Goal: Find specific page/section: Find specific page/section

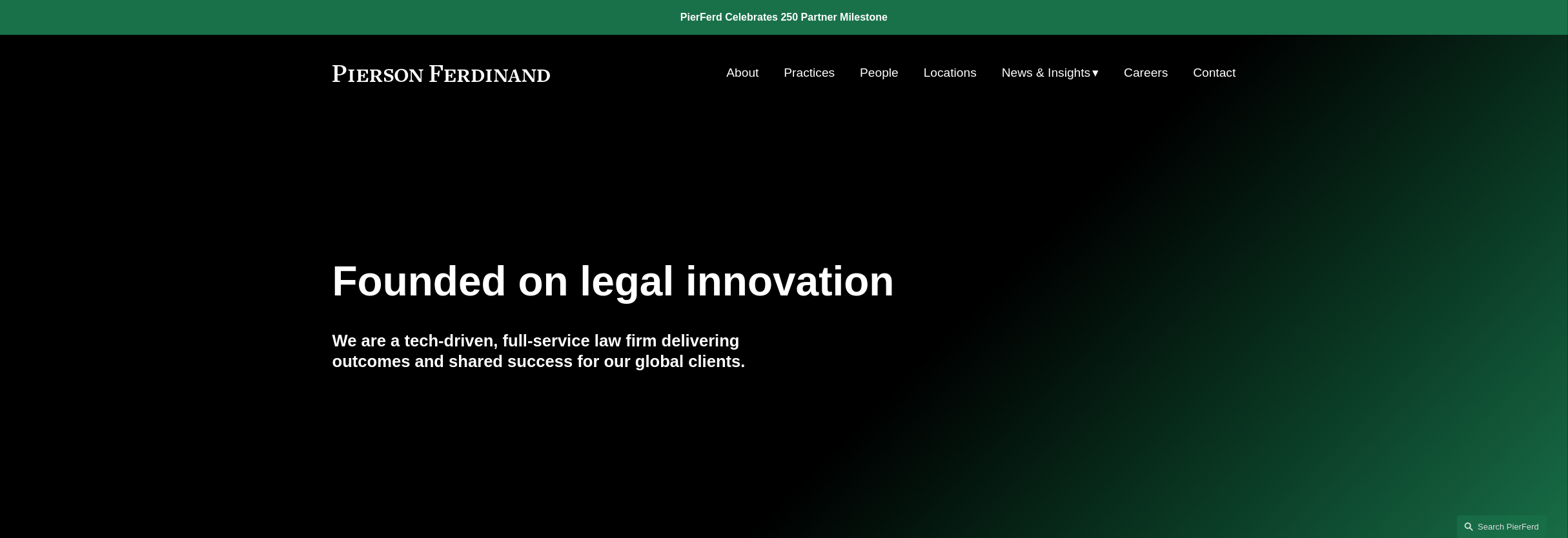
click at [866, 73] on link "People" at bounding box center [879, 73] width 39 height 24
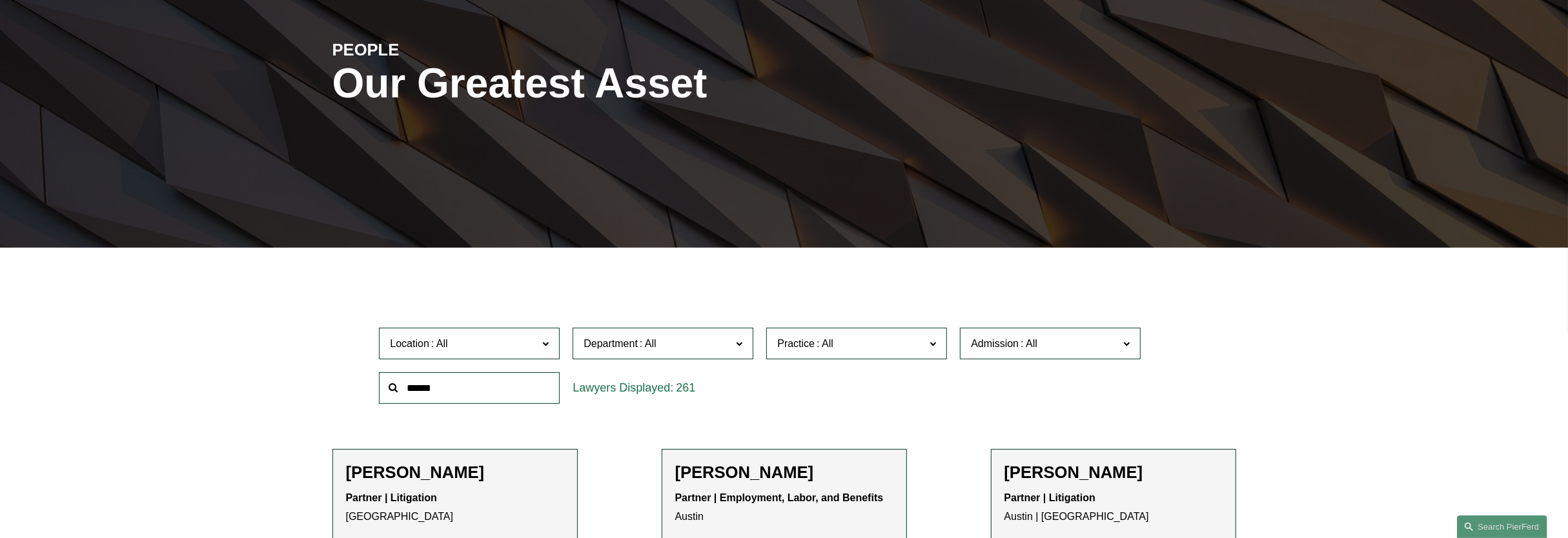
scroll to position [242, 0]
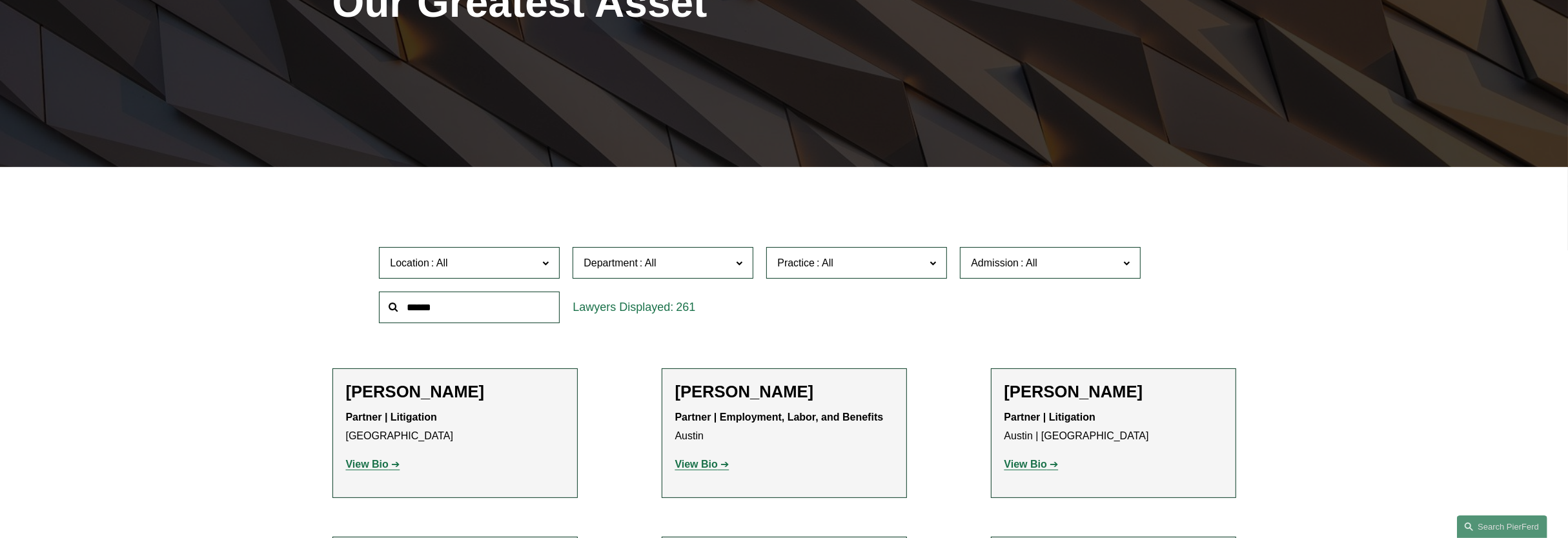
click at [512, 309] on input "text" at bounding box center [469, 308] width 181 height 32
click at [534, 263] on span "Location" at bounding box center [463, 263] width 148 height 17
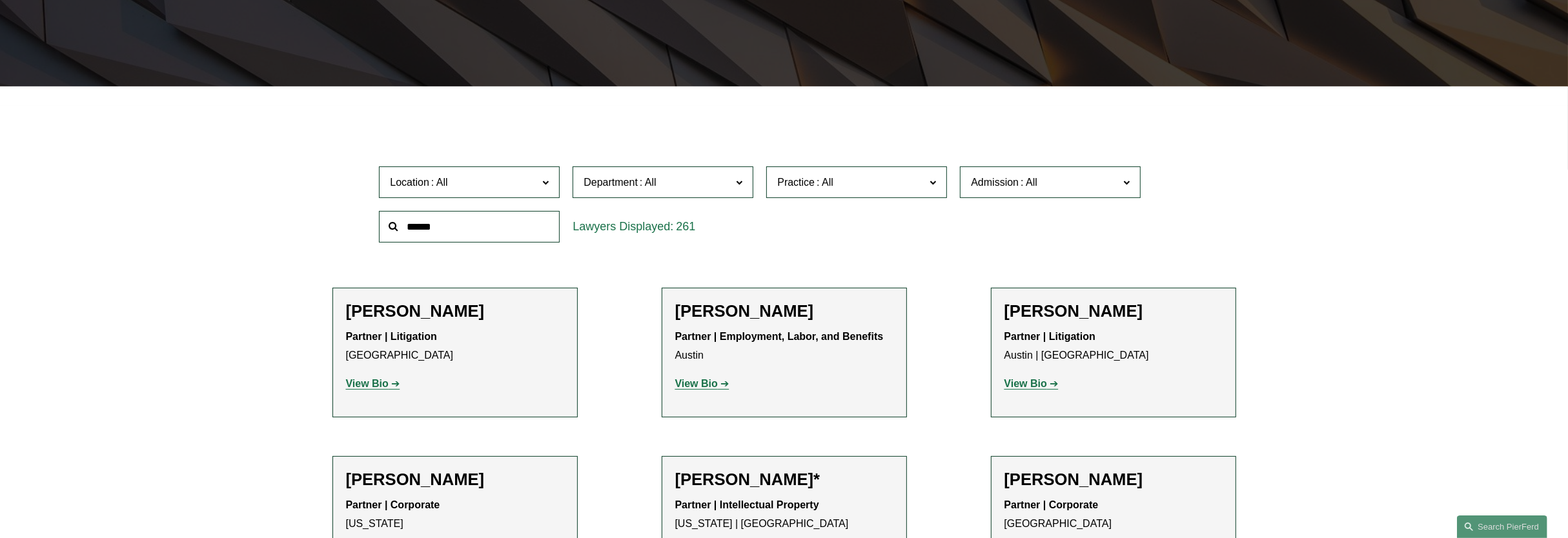
scroll to position [274, 0]
click at [0, 0] on link "London" at bounding box center [0, 0] width 0 height 0
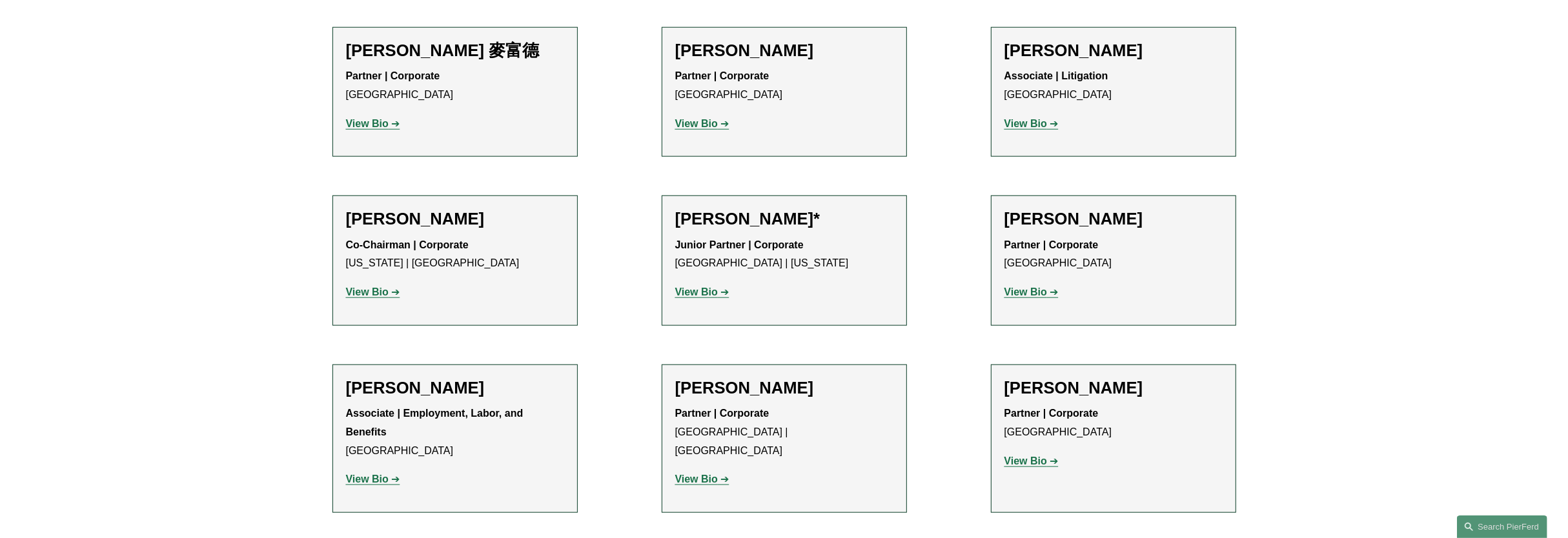
scroll to position [1452, 0]
